Goal: Find specific page/section: Find specific page/section

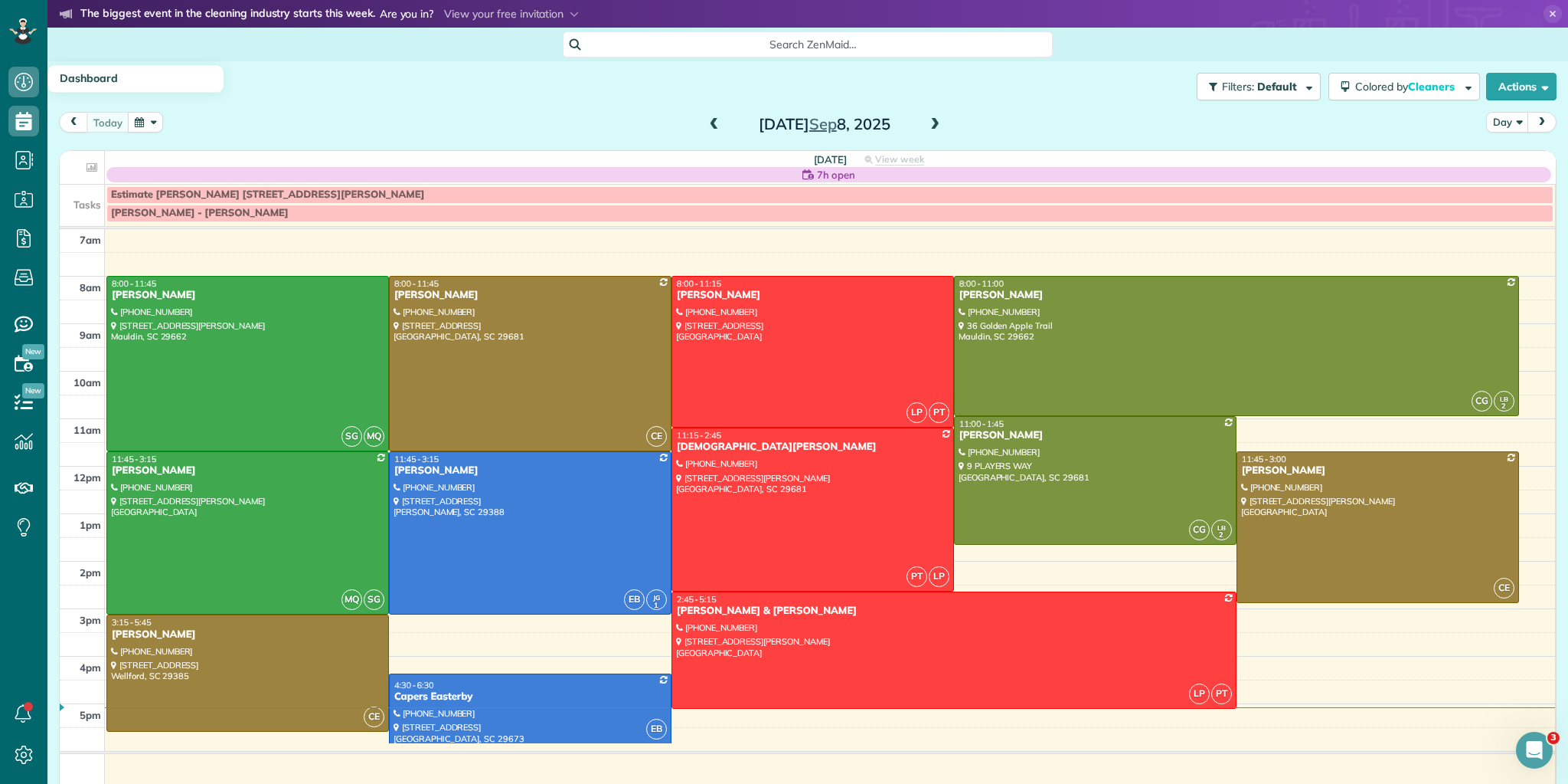
scroll to position [7, 7]
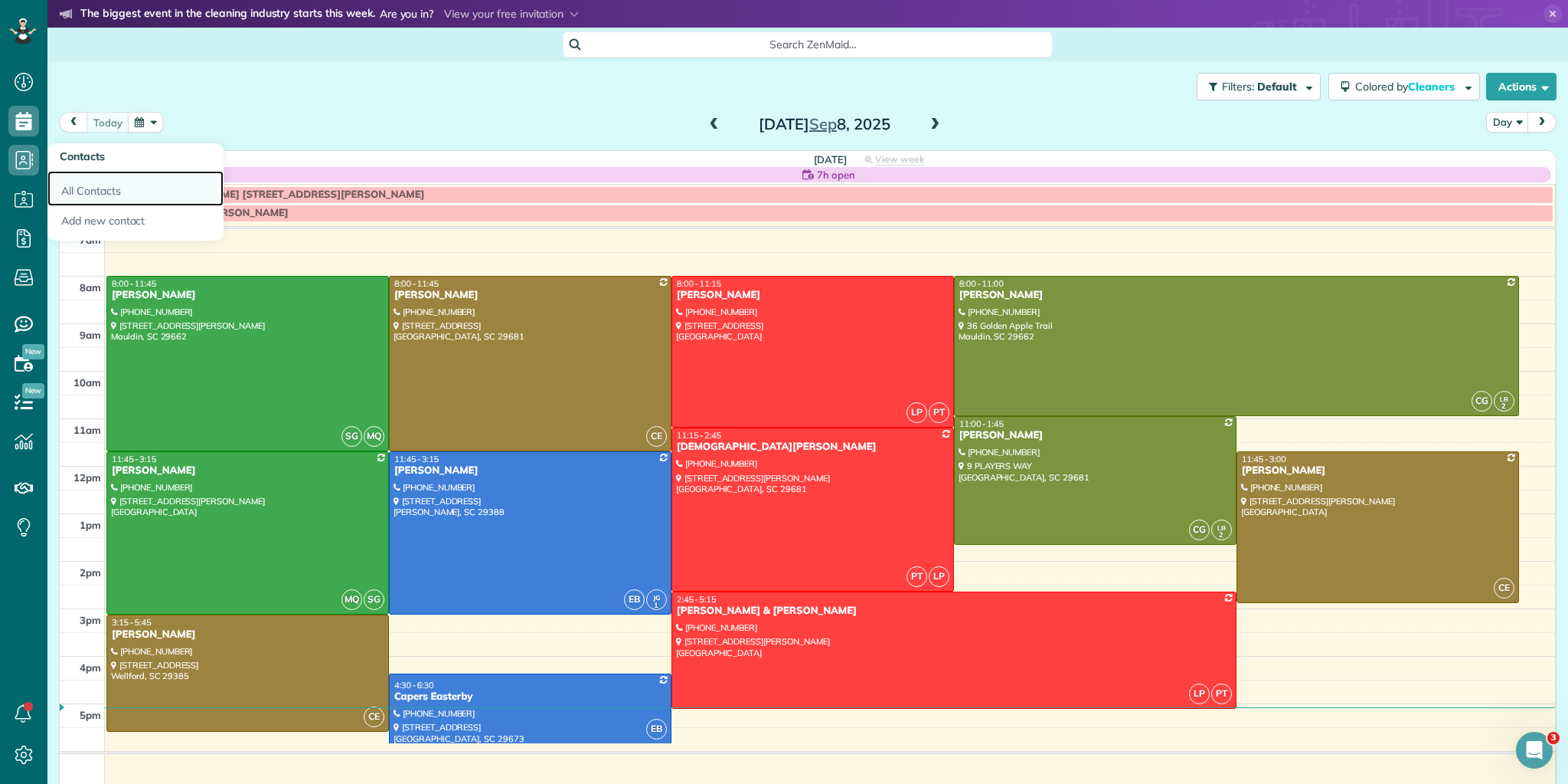
click at [103, 191] on link "All Contacts" at bounding box center [136, 188] width 176 height 36
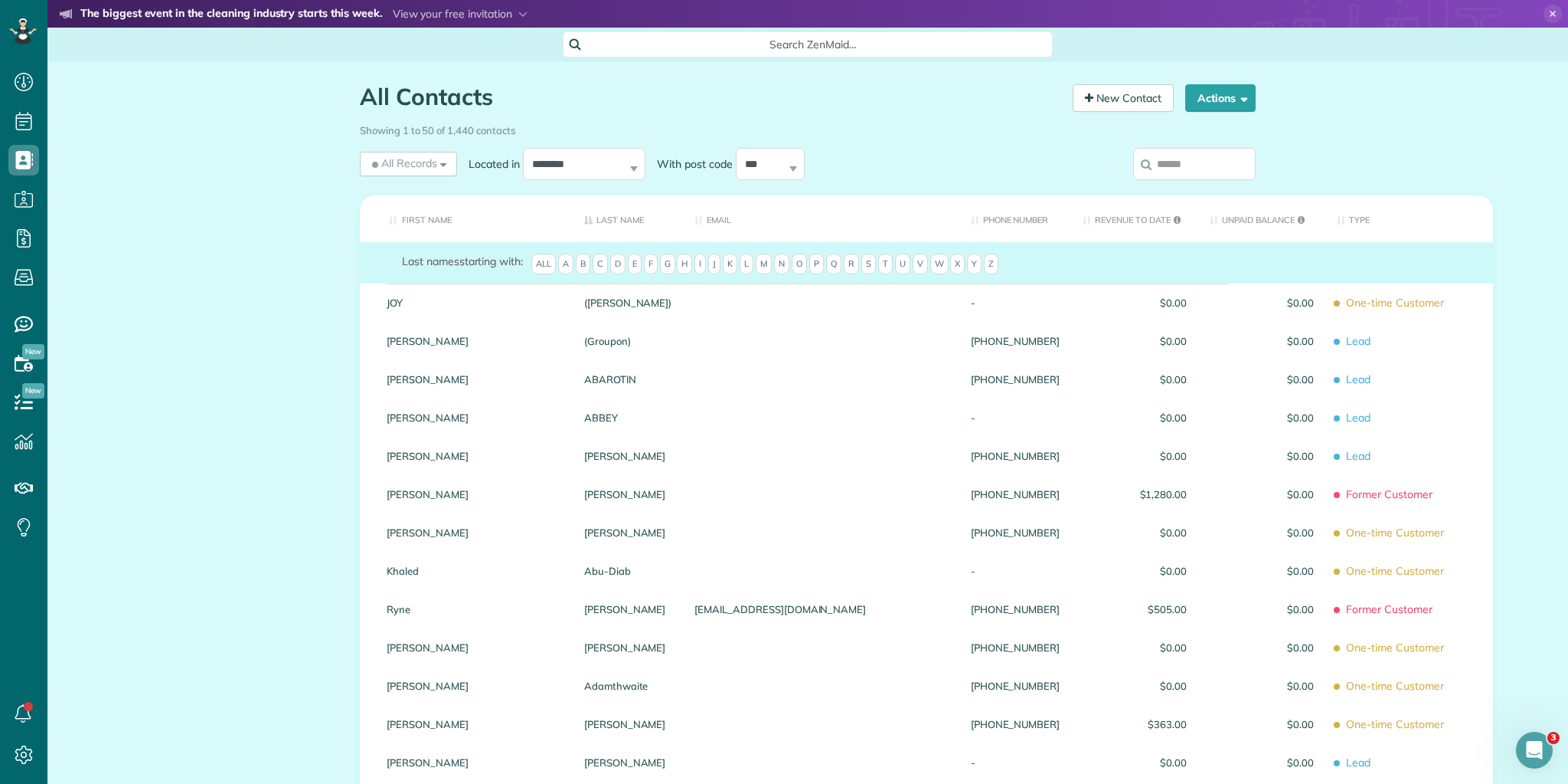
click at [1174, 166] on input "search" at bounding box center [1194, 164] width 123 height 32
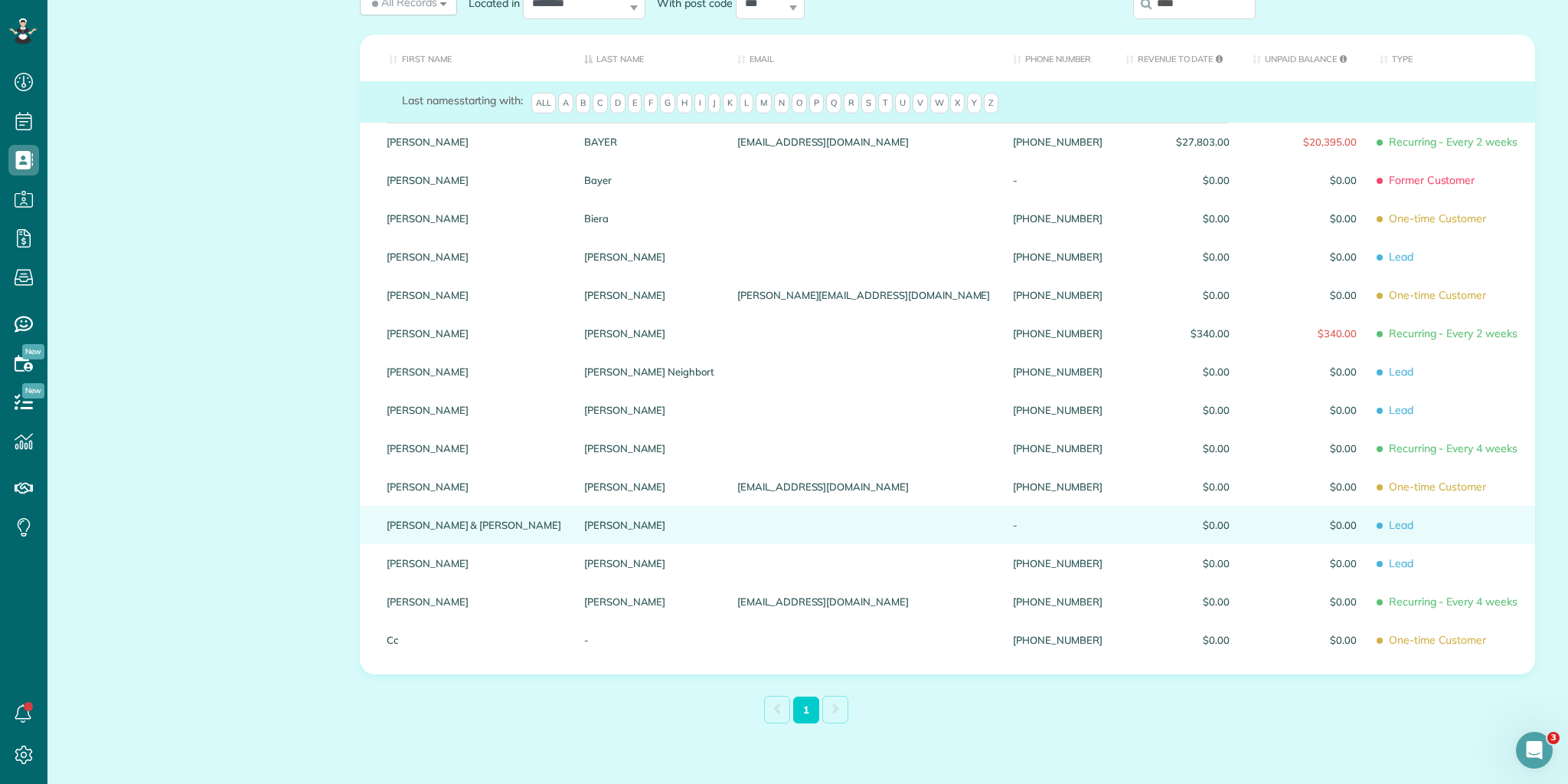
scroll to position [208, 0]
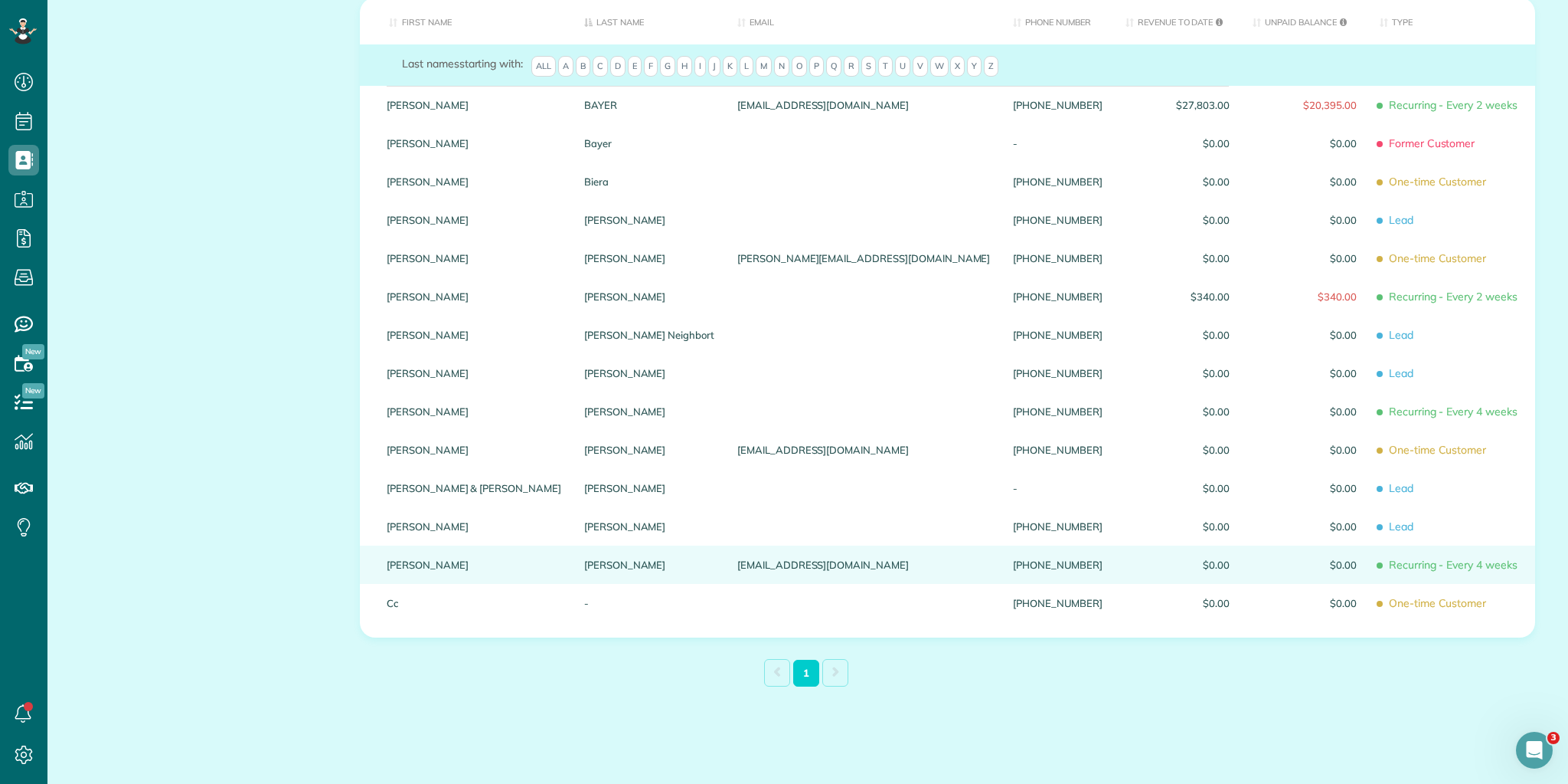
type input "****"
click at [573, 564] on div "[PERSON_NAME]" at bounding box center [650, 564] width 154 height 38
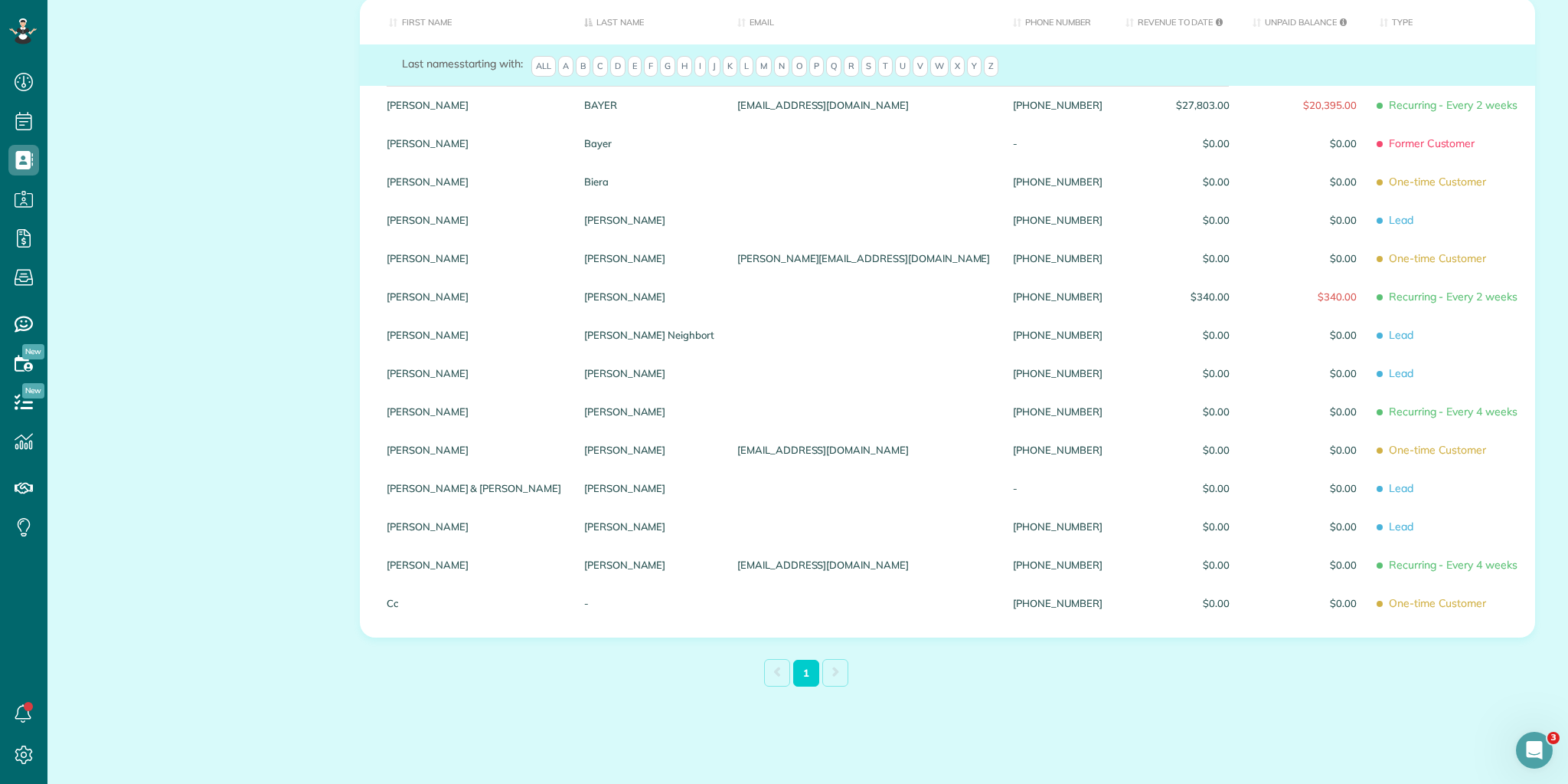
click at [573, 564] on div "[PERSON_NAME]" at bounding box center [650, 564] width 154 height 38
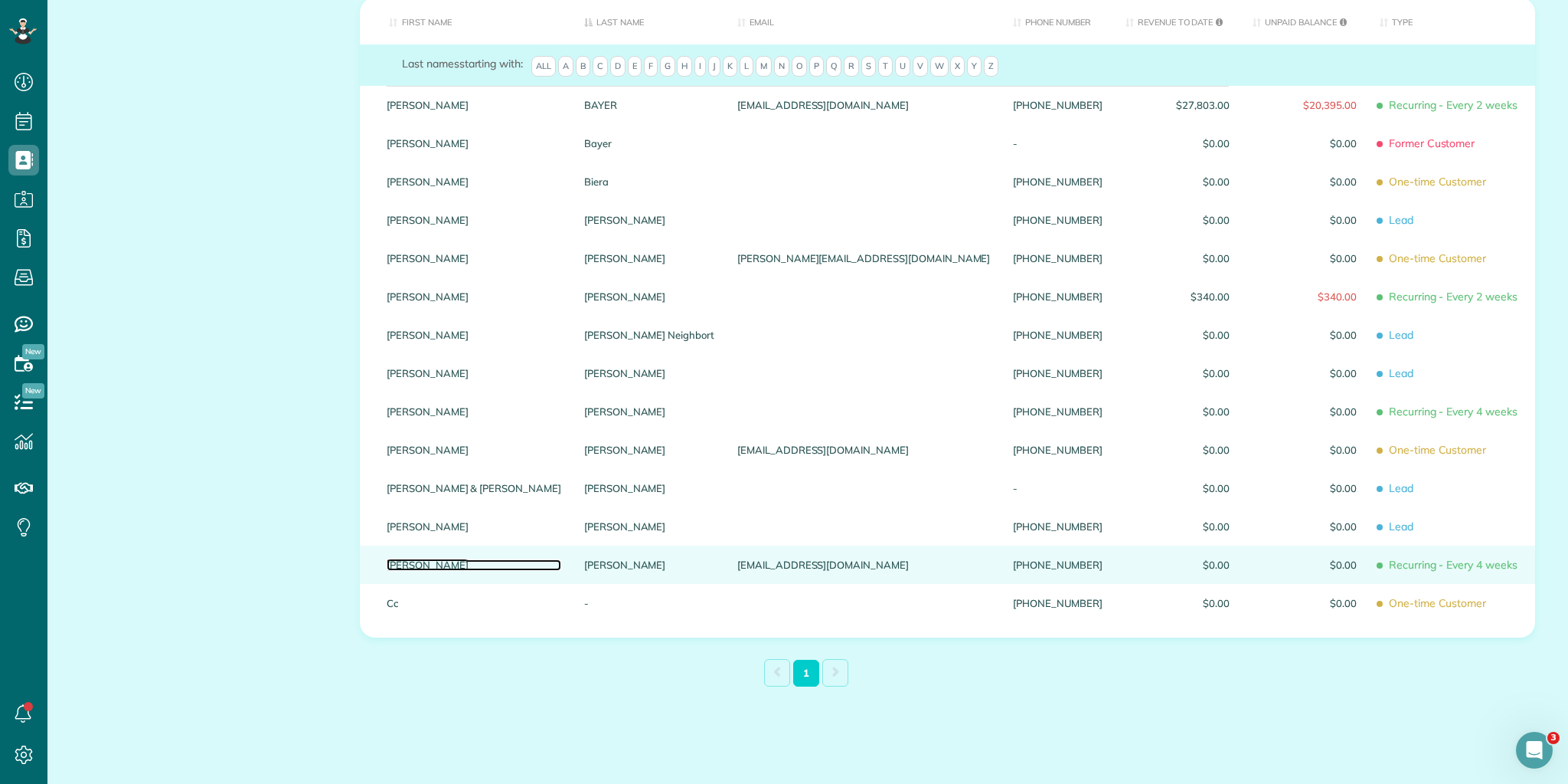
click at [388, 564] on link "[PERSON_NAME]" at bounding box center [474, 564] width 174 height 10
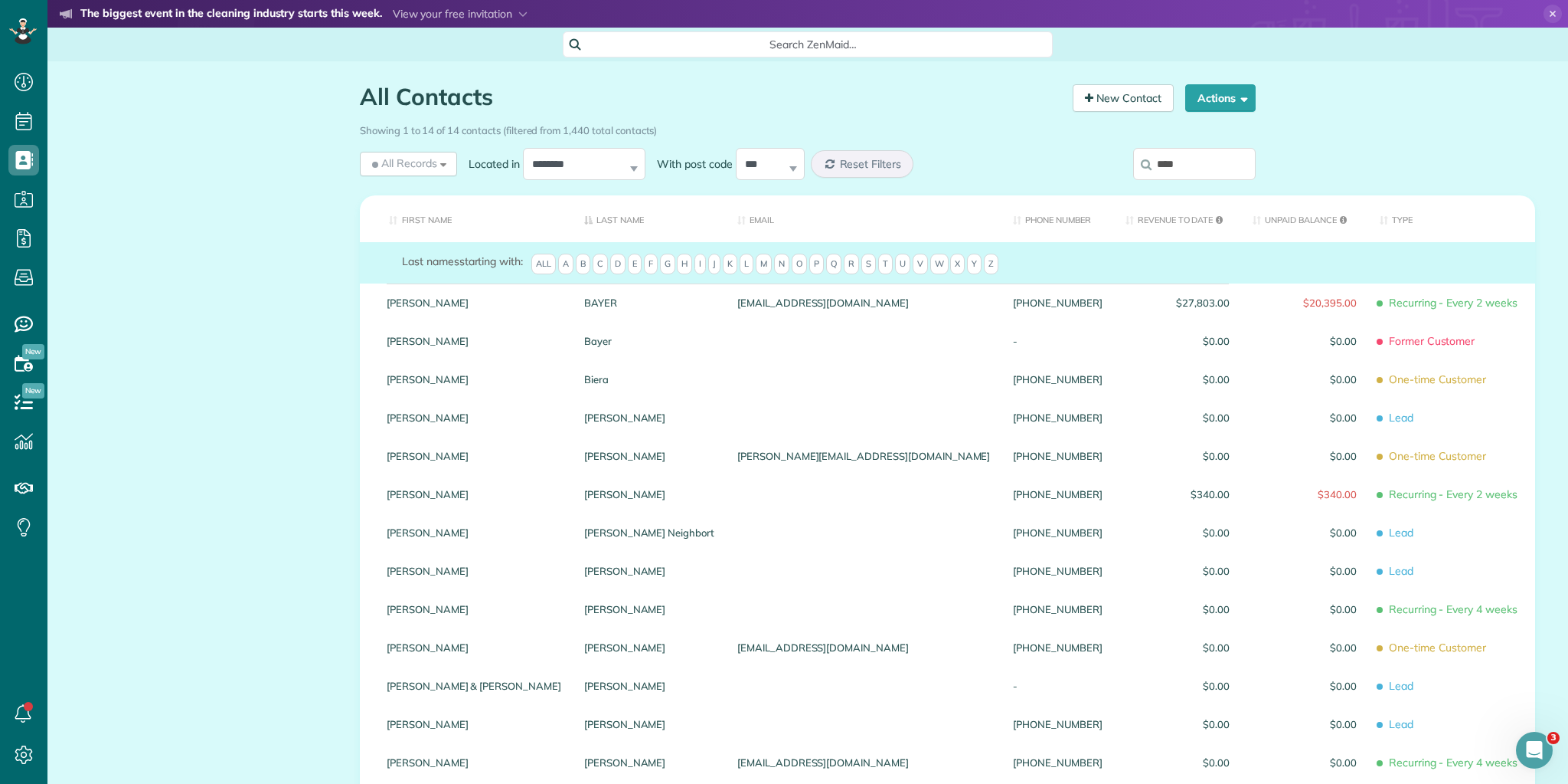
click at [388, 564] on div "[PERSON_NAME]" at bounding box center [474, 570] width 198 height 38
